Goal: Task Accomplishment & Management: Use online tool/utility

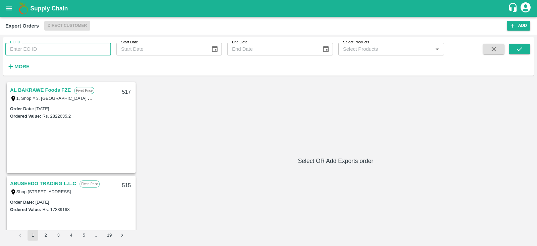
click at [76, 54] on input "EO ID" at bounding box center [58, 49] width 106 height 13
type input "495"
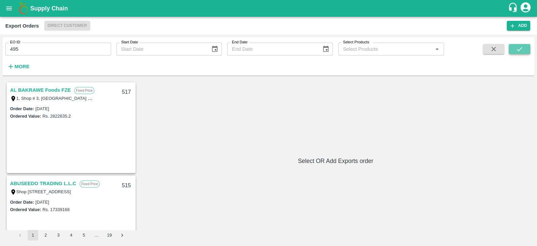
click at [518, 51] on icon "submit" at bounding box center [519, 49] width 5 height 4
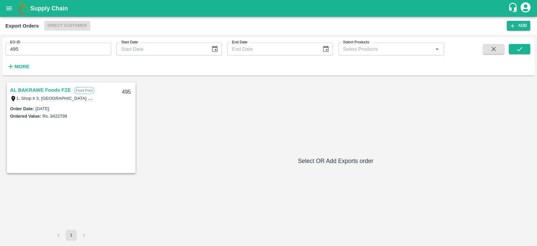
click at [24, 91] on link "AL BAKRAWE Foods FZE" at bounding box center [40, 90] width 61 height 9
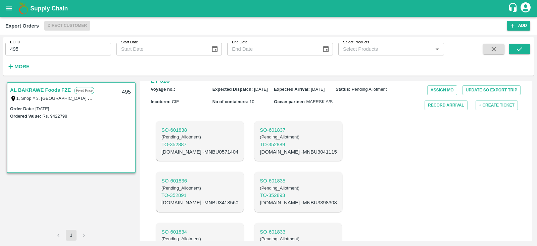
scroll to position [186, 0]
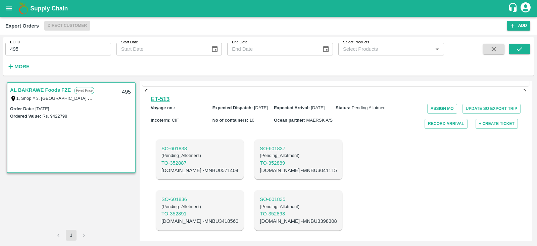
click at [158, 94] on h6 "ET- 513" at bounding box center [160, 98] width 19 height 9
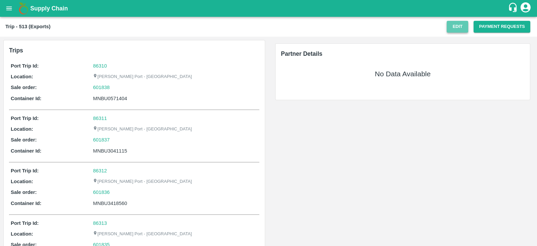
click at [451, 31] on button "Edit" at bounding box center [457, 27] width 21 height 12
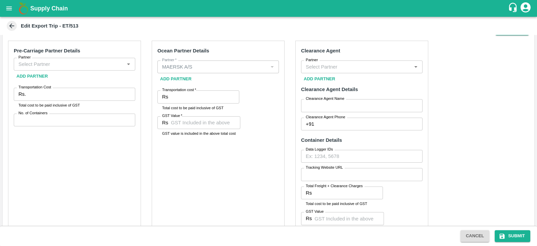
scroll to position [186, 0]
